Goal: Information Seeking & Learning: Learn about a topic

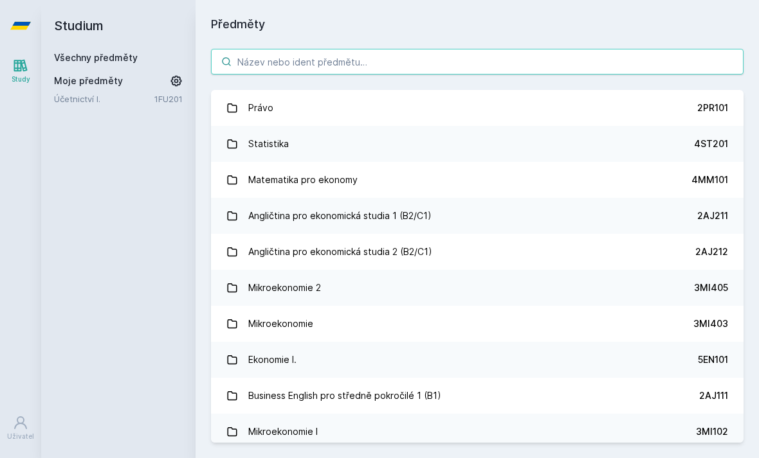
click at [618, 59] on input "search" at bounding box center [477, 62] width 532 height 26
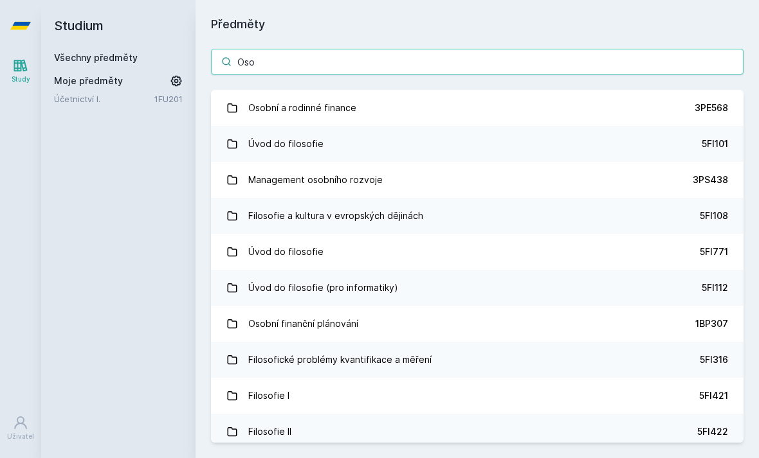
type input "Oso"
click at [647, 114] on link "Osobní a rodinné finance 3PE568" at bounding box center [477, 108] width 532 height 36
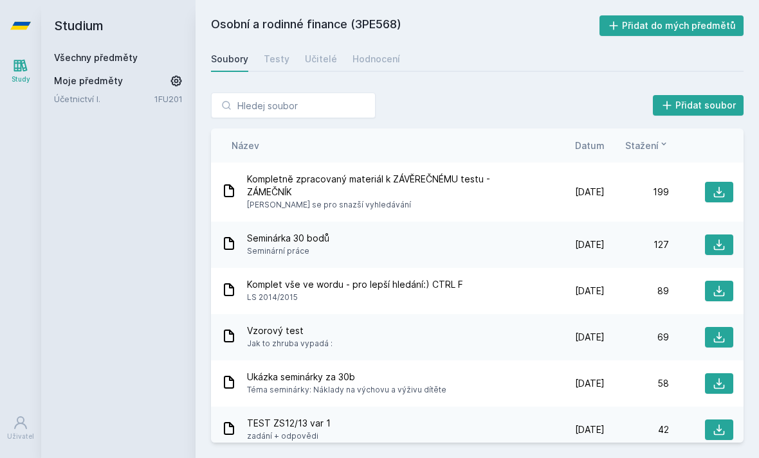
click at [377, 69] on link "Hodnocení" at bounding box center [376, 59] width 48 height 26
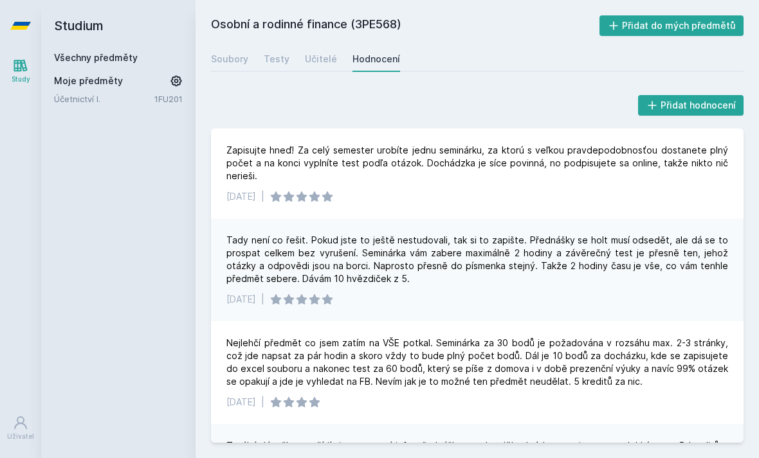
click at [323, 58] on div "Učitelé" at bounding box center [321, 59] width 32 height 13
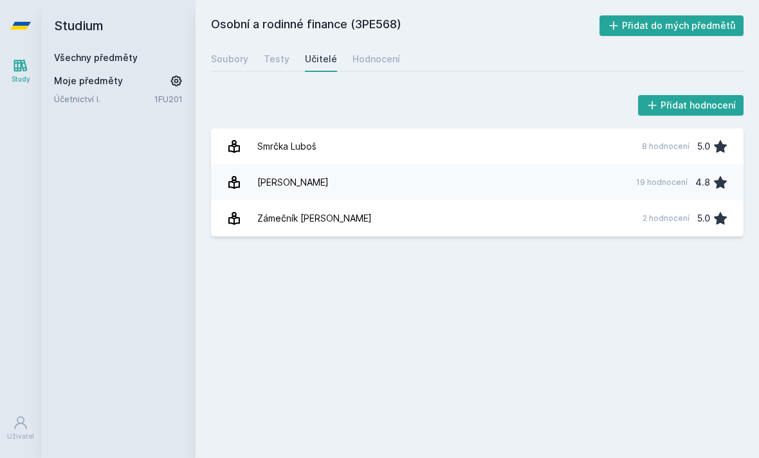
click at [592, 144] on link "Smrčka Luboš 8 hodnocení 5.0" at bounding box center [477, 147] width 532 height 36
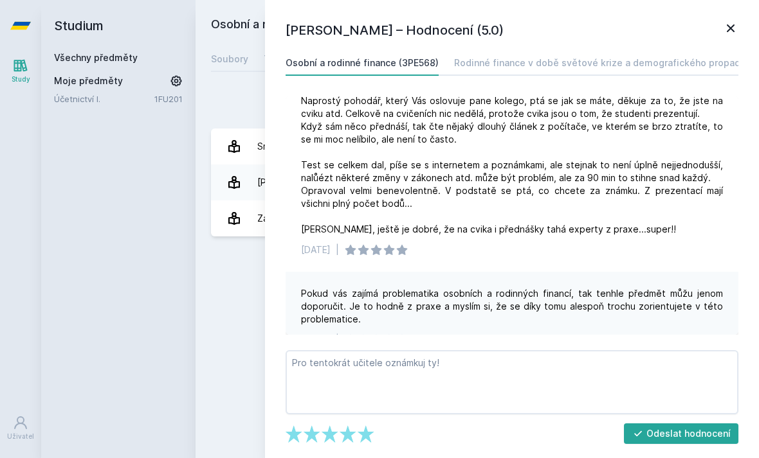
scroll to position [544, 0]
click at [736, 22] on icon at bounding box center [730, 28] width 15 height 15
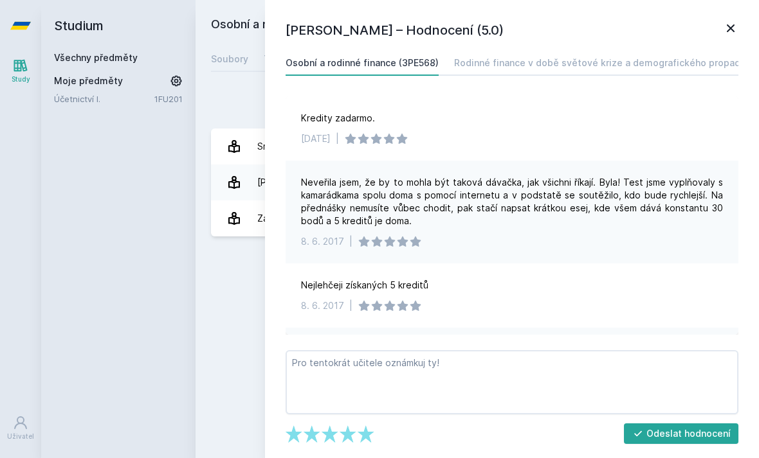
click at [747, 26] on div "[PERSON_NAME] – Hodnocení (5.0) Osobní a rodinné finance (3PE568) Rodinné finan…" at bounding box center [512, 229] width 494 height 458
click at [736, 29] on icon at bounding box center [730, 28] width 15 height 15
